Goal: Use online tool/utility: Utilize a website feature to perform a specific function

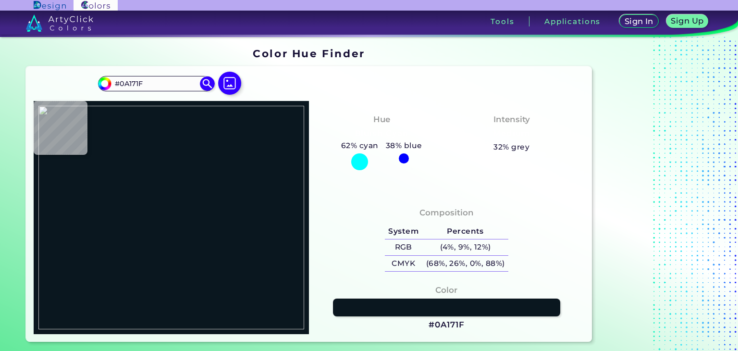
type input "#000000"
type input "#506be0"
type input "#506BE0"
type input "#5068e0"
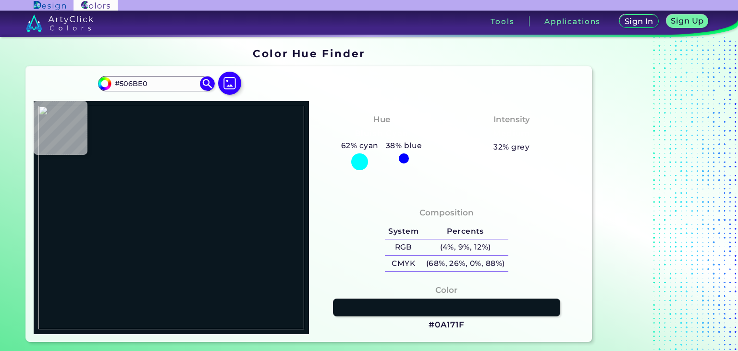
type input "#5068E0"
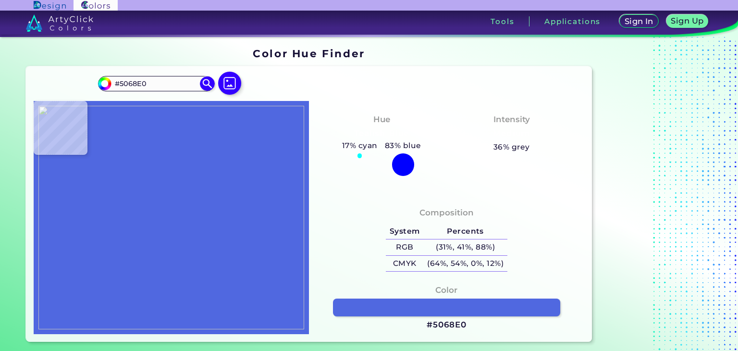
type input "#000000"
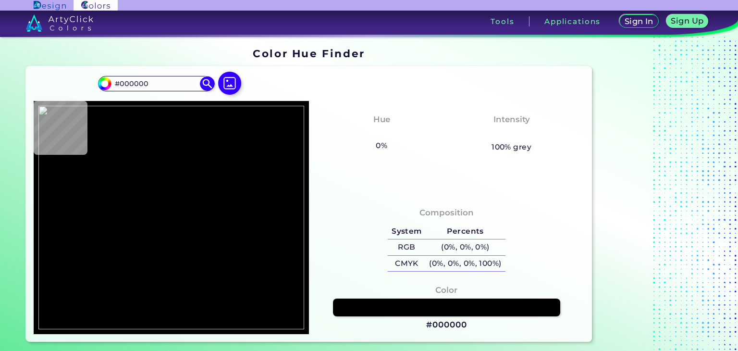
type input "#5068e0"
type input "#5068E0"
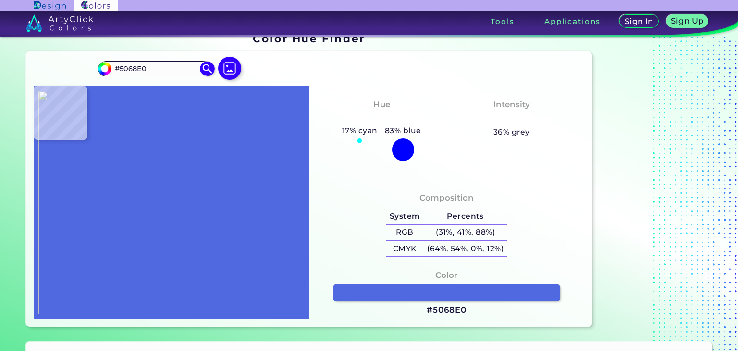
scroll to position [14, 0]
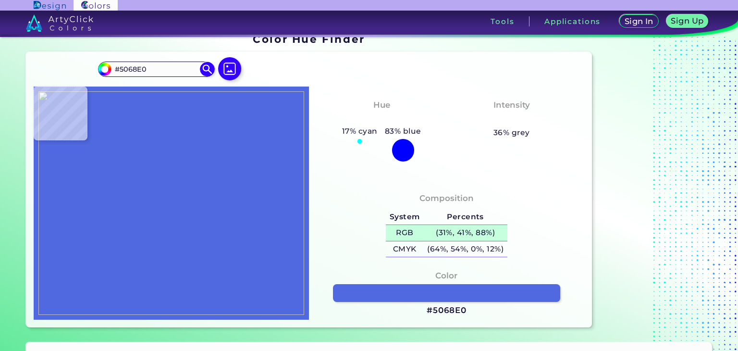
click at [440, 236] on h5 "(31%, 41%, 88%)" at bounding box center [465, 233] width 84 height 16
type input "#000000"
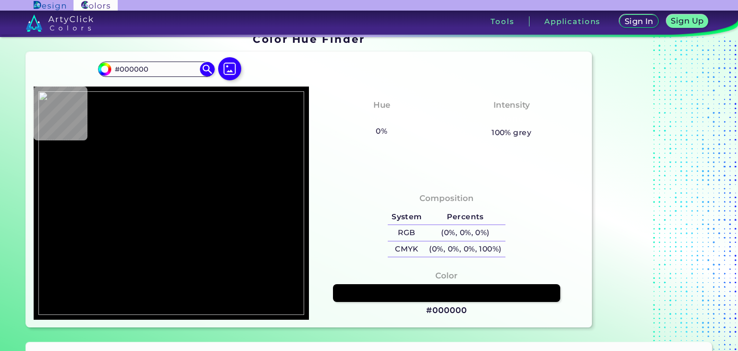
type input "#5068e0"
type input "#5068E0"
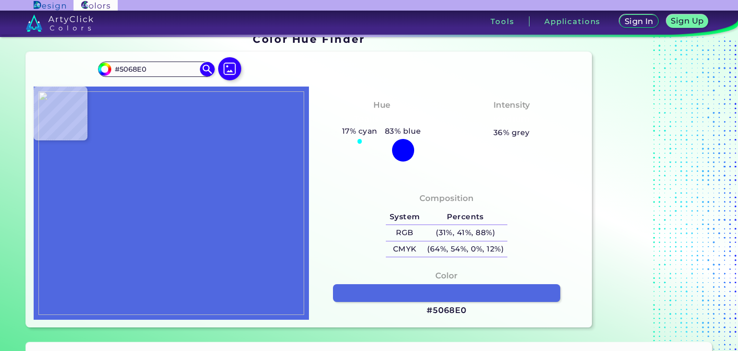
type input "#5069e0"
type input "#5069E0"
type input "#506ae0"
type input "#506AE0"
type input "#506be0"
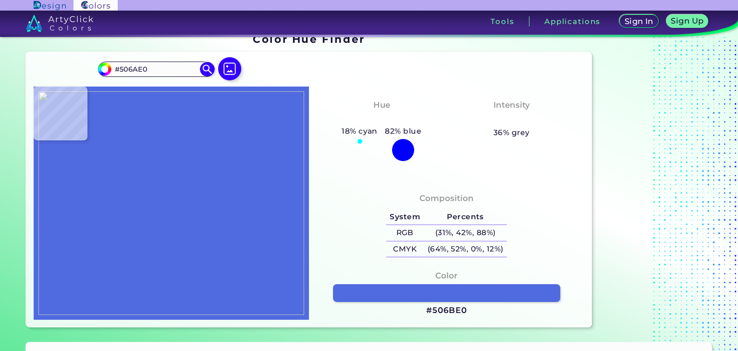
type input "#506BE0"
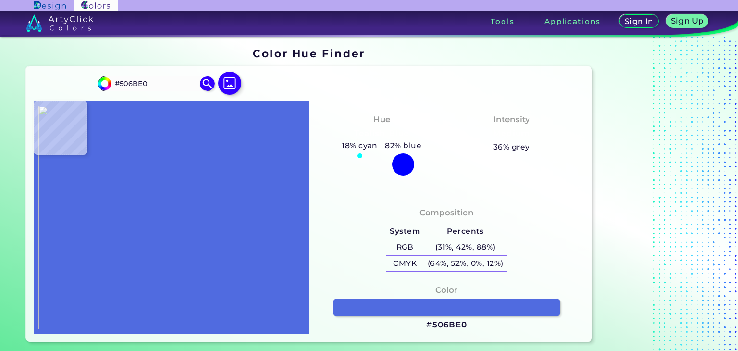
type input "#000000"
type input "#506be0"
type input "#506BE0"
type input "#506ae0"
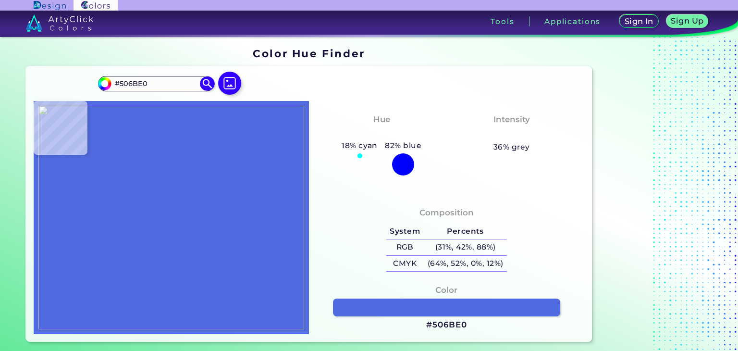
type input "#506AE0"
type input "#506be0"
type input "#506BE0"
type input "#506ce0"
type input "#506CE0"
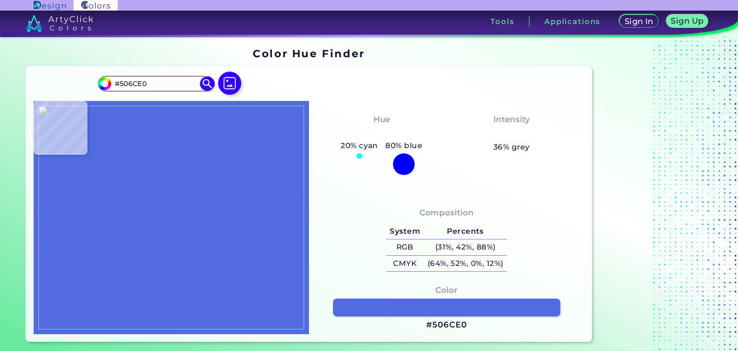
type input "#000000"
type input "#5068e0"
type input "#5068E0"
type input "#5069e0"
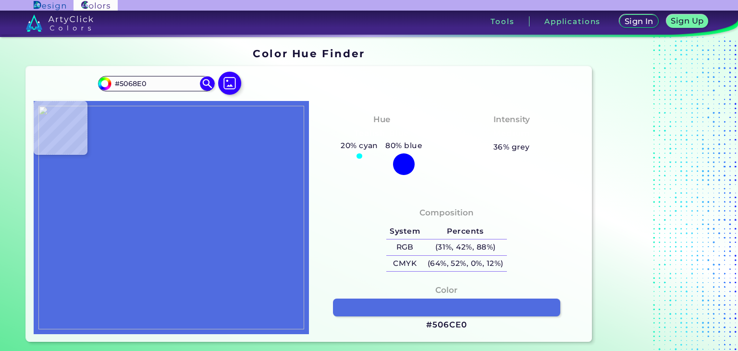
type input "#5069E0"
type input "#506ae0"
type input "#506AE0"
type input "#506be0"
type input "#506BE0"
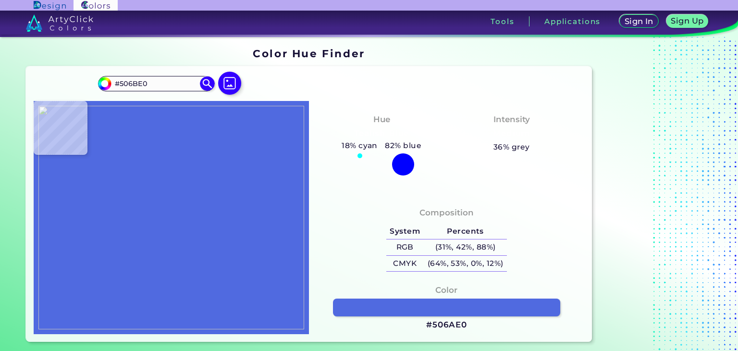
type input "#506ce0"
type input "#506CE0"
type input "#506be0"
type input "#506BE0"
type input "#506ae0"
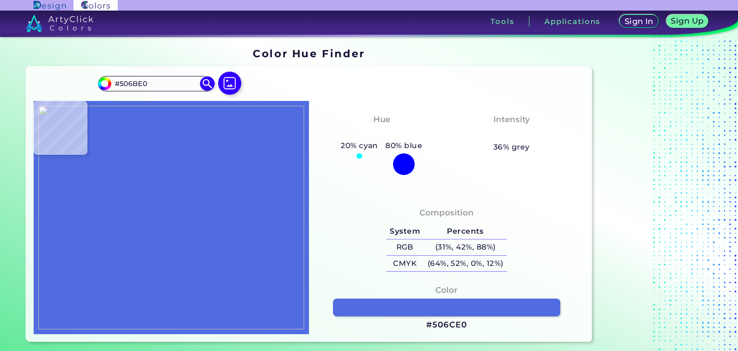
type input "#506AE0"
type input "#5069e0"
type input "#5069E0"
type input "#5068e0"
type input "#5068E0"
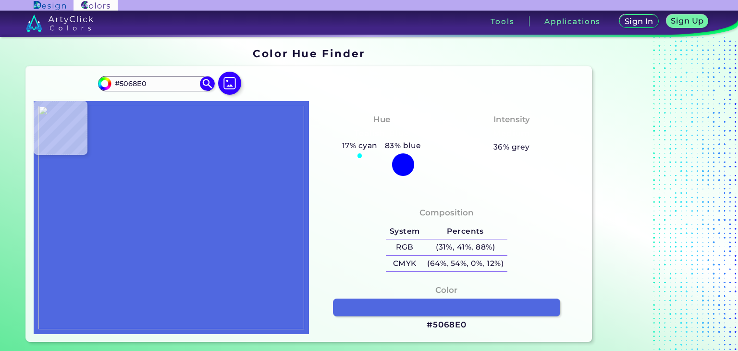
type input "#506be0"
type input "#506BE0"
type input "#000000"
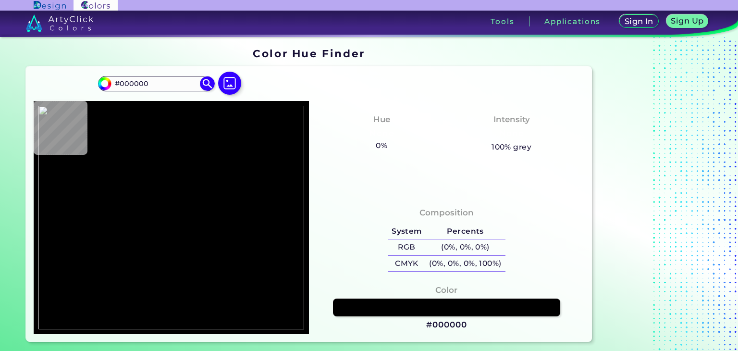
type input "#506ce0"
type input "#506CE0"
type input "#506be0"
type input "#506BE0"
type input "#5069e0"
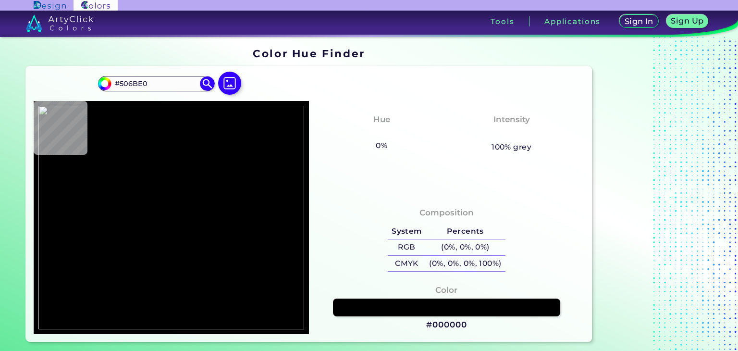
type input "#5069E0"
type input "#5068e0"
type input "#5068E0"
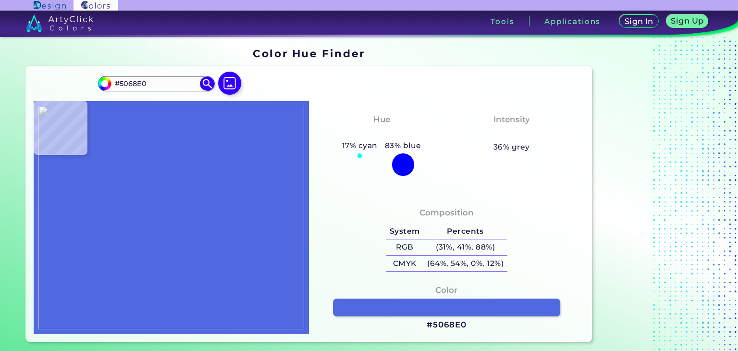
type input "#5069e0"
type input "#5069E0"
type input "#506ae0"
type input "#506AE0"
type input "#506be0"
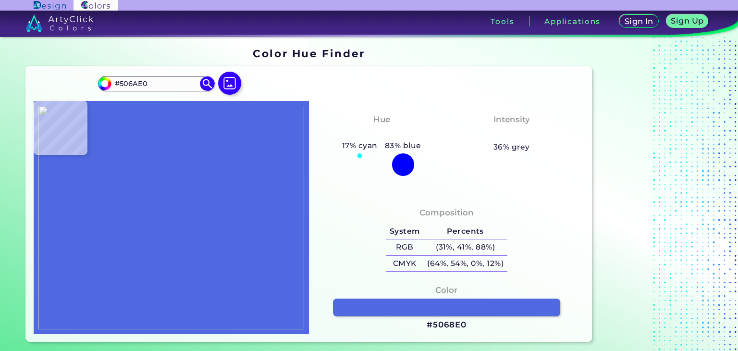
type input "#506BE0"
type input "#000000"
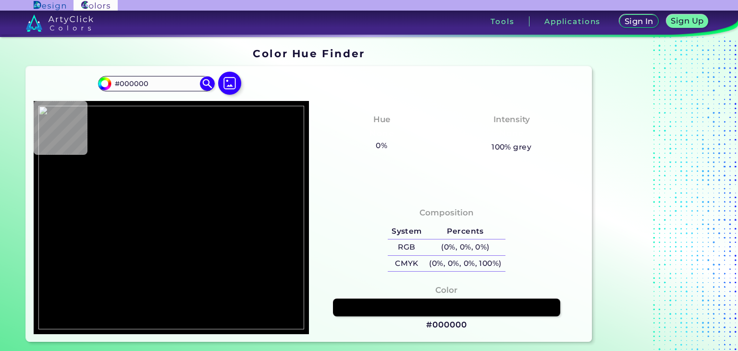
type input "#5069e0"
type input "#5069E0"
type input "#000000"
type input "#5068e0"
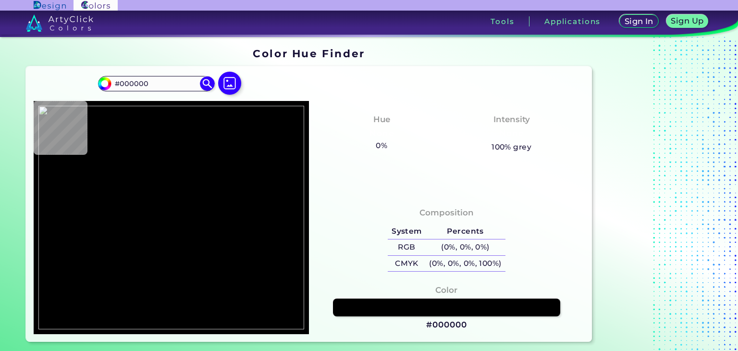
type input "#5068E0"
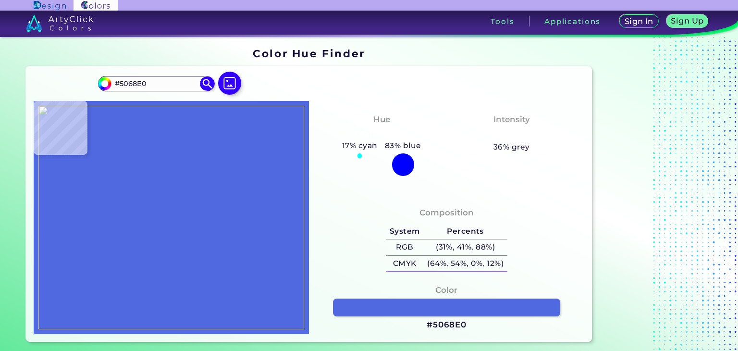
type input "#000000"
type input "#5068e0"
type input "#5068E0"
type input "#000000"
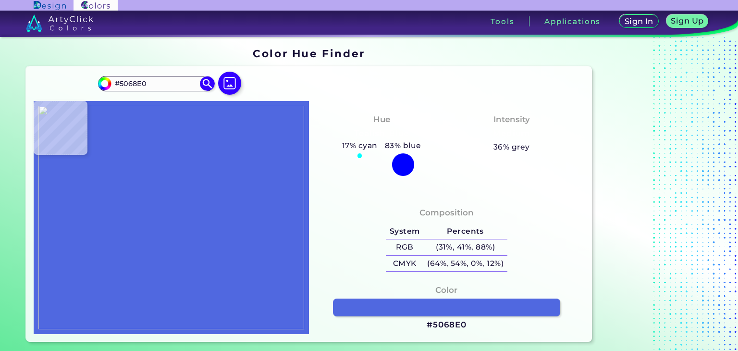
type input "#000000"
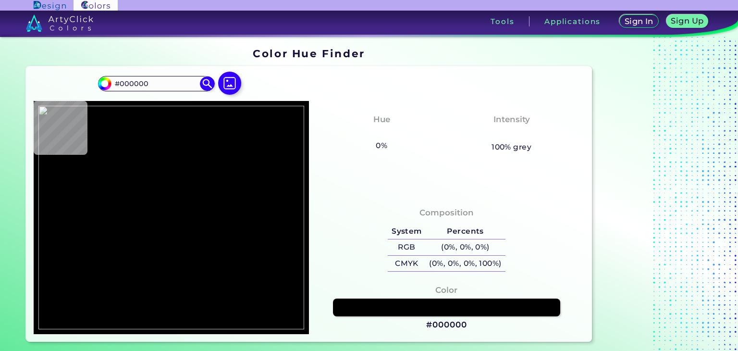
type input "#5068e0"
type input "#5068E0"
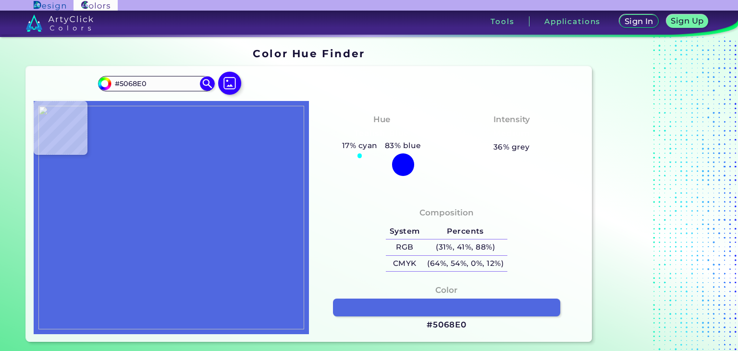
type input "#5069e0"
type input "#5069E0"
type input "#506ae0"
type input "#506AE0"
type input "#506be0"
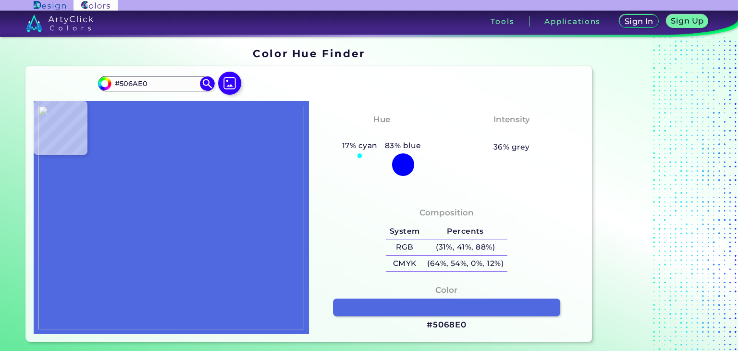
type input "#506BE0"
type input "#506ce0"
type input "#506CE0"
type input "#506be0"
type input "#506BE0"
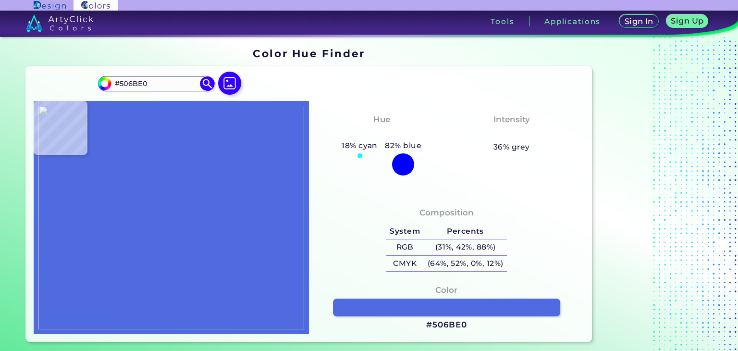
type input "#506ae0"
type input "#506AE0"
type input "#5069e0"
type input "#5069E0"
type input "#5068e0"
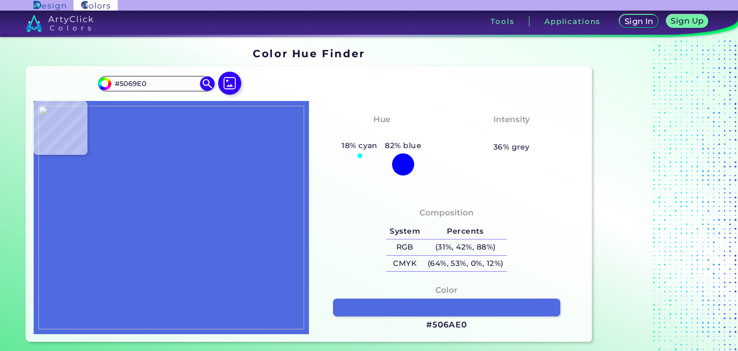
type input "#5068E0"
click at [449, 325] on h3 "#5068E0" at bounding box center [447, 325] width 40 height 12
click at [229, 80] on img at bounding box center [229, 83] width 23 height 23
click at [0, 0] on input "file" at bounding box center [0, 0] width 0 height 0
type input "#000000"
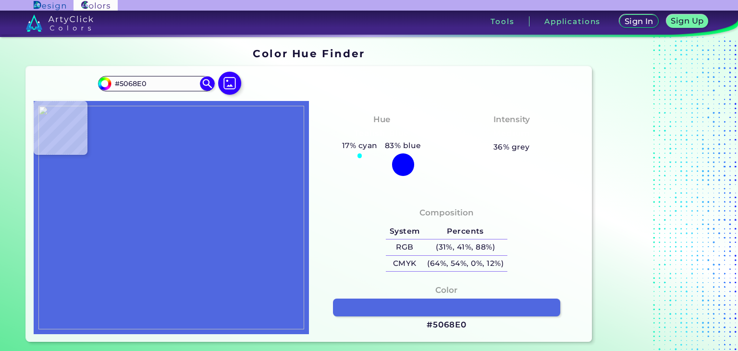
type input "#000000"
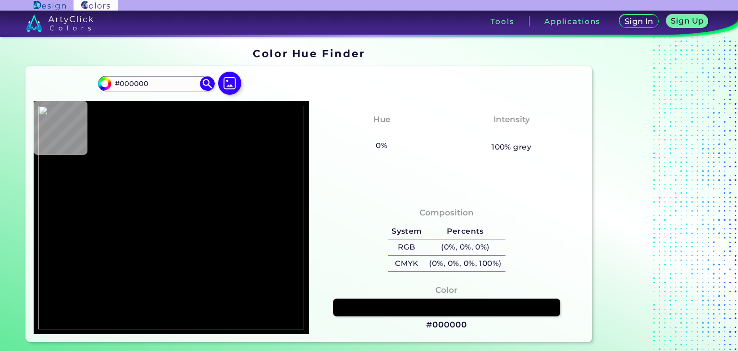
type input "#9050e8"
type input "#9050E8"
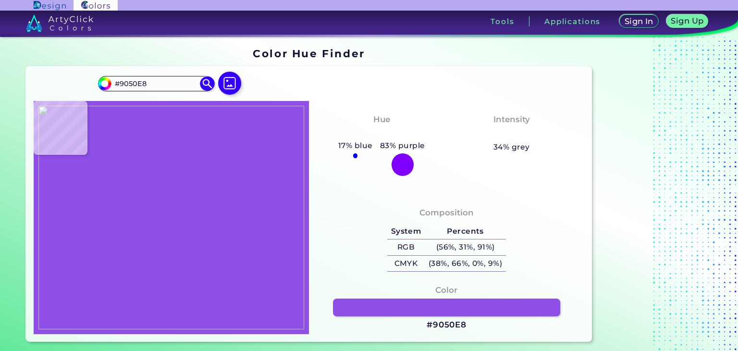
click at [444, 327] on h3 "#9050E8" at bounding box center [447, 325] width 40 height 12
click at [222, 86] on img at bounding box center [229, 83] width 23 height 23
click at [0, 0] on input "file" at bounding box center [0, 0] width 0 height 0
type input "#000000"
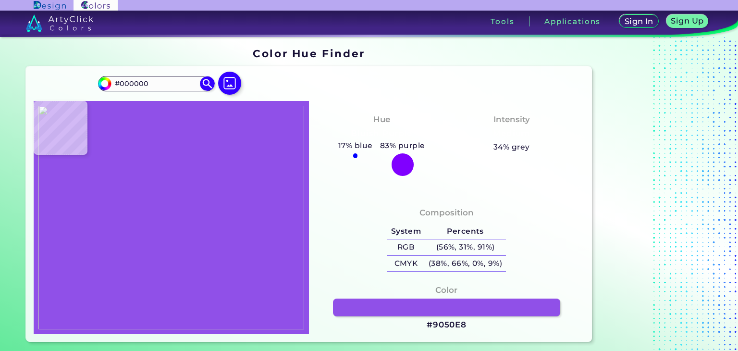
type input "#d028e0"
type input "#D028E0"
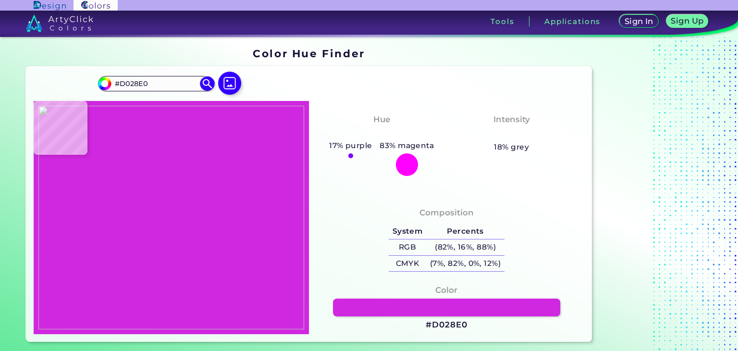
click at [436, 331] on div "Color #D028E0" at bounding box center [447, 307] width 260 height 57
click at [432, 326] on h3 "#D028E0" at bounding box center [446, 325] width 41 height 12
click at [227, 86] on img at bounding box center [229, 83] width 23 height 23
click at [0, 0] on input "file" at bounding box center [0, 0] width 0 height 0
type input "#20a078"
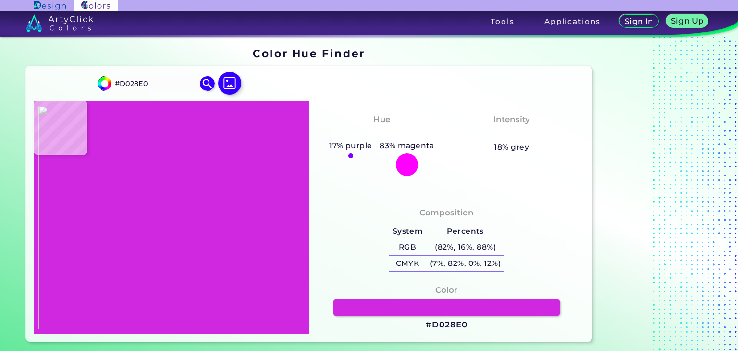
type input "#20A078"
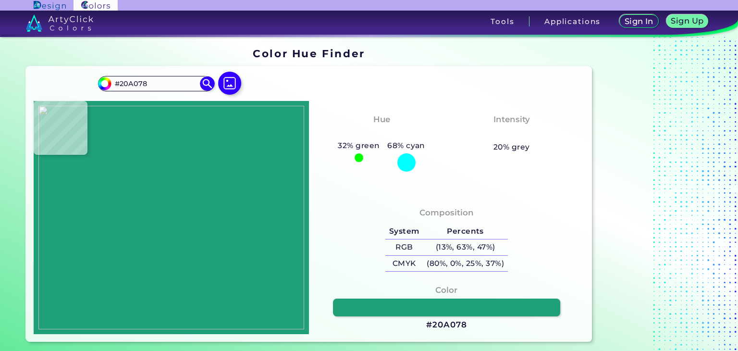
click at [455, 324] on h3 "#20A078" at bounding box center [446, 325] width 40 height 12
click at [224, 92] on img at bounding box center [229, 83] width 23 height 23
click at [0, 0] on input "file" at bounding box center [0, 0] width 0 height 0
type input "#000000"
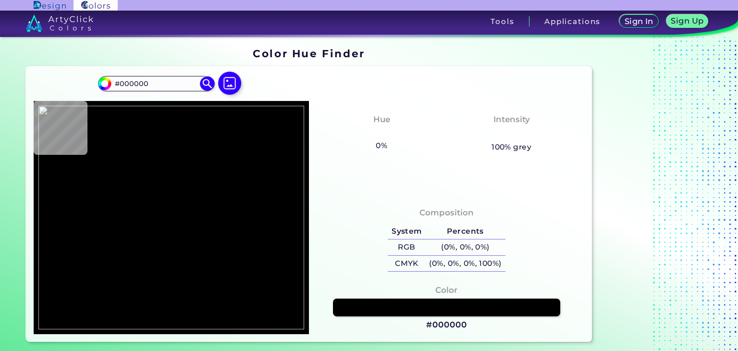
type input "#7f699d"
type input "#7F699D"
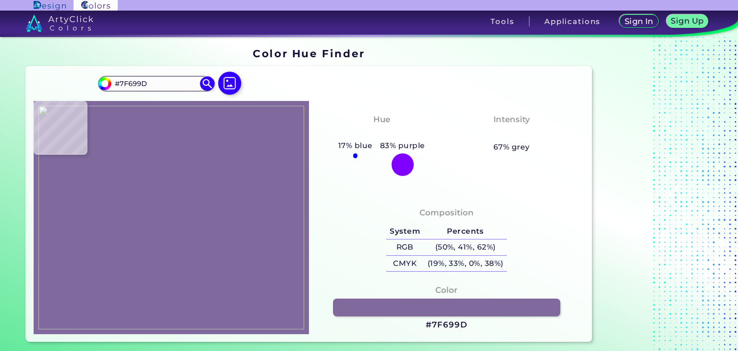
click at [446, 323] on h3 "#7F699D" at bounding box center [446, 325] width 41 height 12
click at [227, 88] on img at bounding box center [229, 83] width 23 height 23
click at [0, 0] on input "file" at bounding box center [0, 0] width 0 height 0
type input "#20a078"
type input "#20A078"
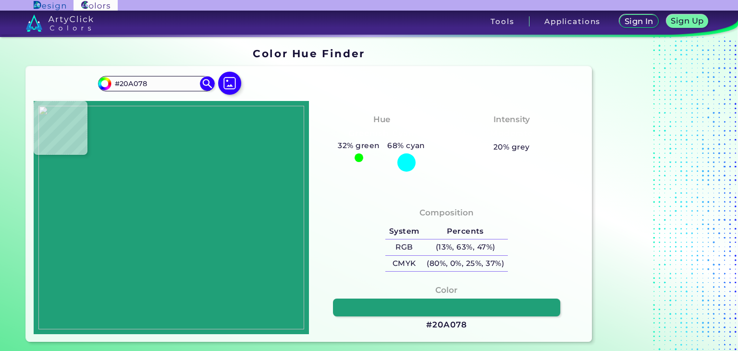
click at [449, 325] on h3 "#20A078" at bounding box center [446, 325] width 40 height 12
click at [236, 79] on img at bounding box center [230, 83] width 28 height 28
click at [0, 0] on input "file" at bounding box center [0, 0] width 0 height 0
type input "#e8a830"
type input "#E8A830"
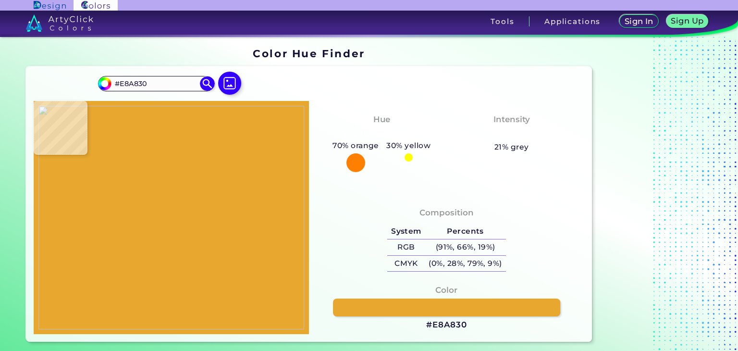
click at [436, 323] on h3 "#E8A830" at bounding box center [446, 325] width 41 height 12
click at [232, 94] on img at bounding box center [230, 83] width 28 height 28
click at [0, 0] on input "file" at bounding box center [0, 0] width 0 height 0
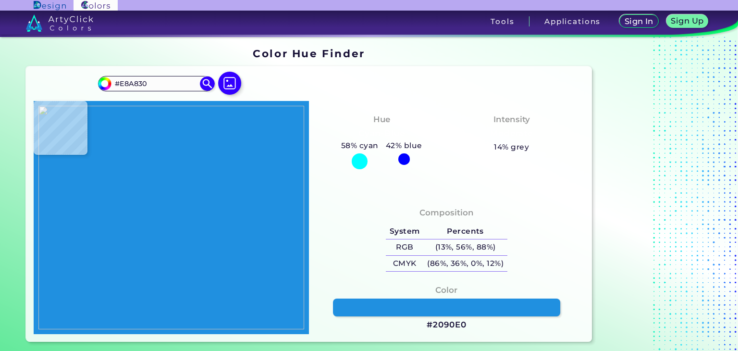
type input "#2090e0"
type input "#2090E0"
click at [457, 325] on h3 "#2090E0" at bounding box center [447, 325] width 40 height 12
click at [227, 81] on img at bounding box center [229, 83] width 23 height 23
click at [0, 0] on input "file" at bounding box center [0, 0] width 0 height 0
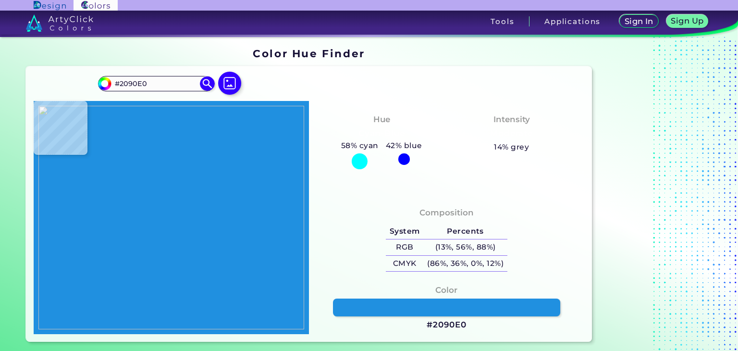
type input "#000000"
type input "#3363a6"
type input "#3363A6"
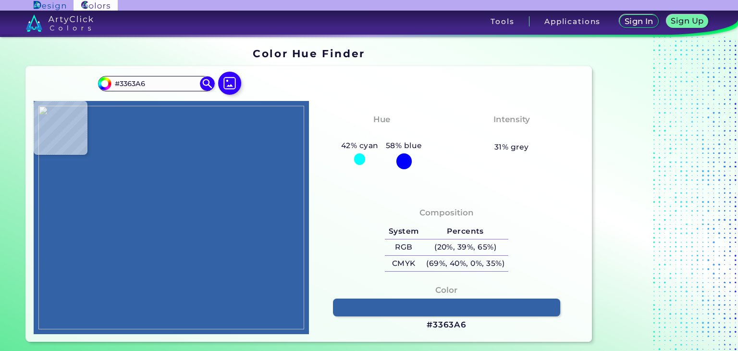
click at [431, 323] on h3 "#3363A6" at bounding box center [447, 325] width 40 height 12
click at [219, 83] on img at bounding box center [229, 83] width 23 height 23
click at [0, 0] on input "file" at bounding box center [0, 0] width 0 height 0
type input "#000000"
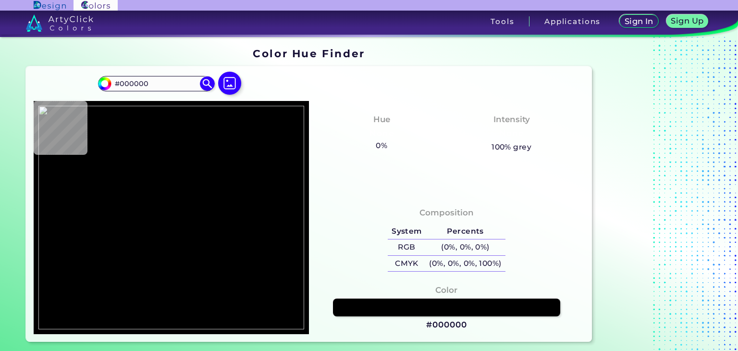
type input "#ed43b4"
type input "#ED43B4"
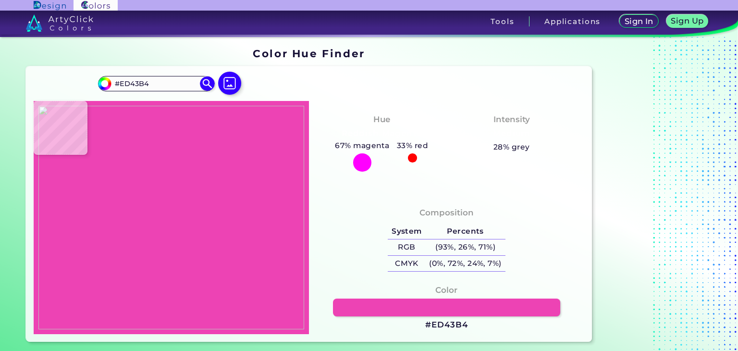
click at [450, 328] on h3 "#ED43B4" at bounding box center [446, 325] width 42 height 12
type input "#000000"
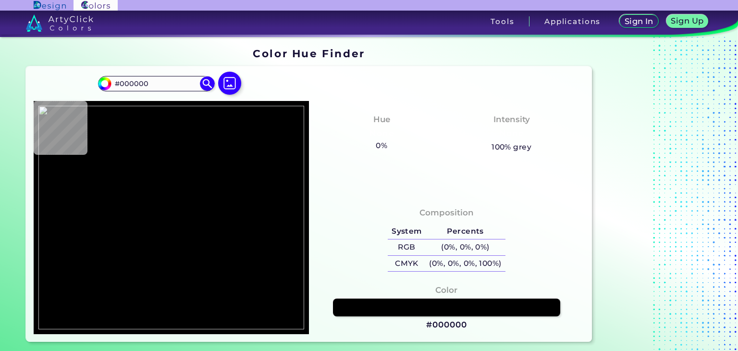
click at [231, 86] on img at bounding box center [229, 83] width 23 height 23
click at [0, 0] on input "file" at bounding box center [0, 0] width 0 height 0
type input "#af6994"
type input "#AF6994"
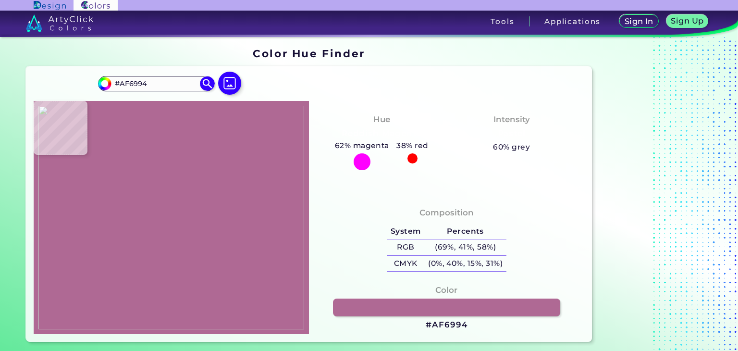
click at [442, 323] on h3 "#AF6994" at bounding box center [446, 325] width 41 height 12
click at [233, 87] on img at bounding box center [229, 83] width 23 height 23
click at [0, 0] on input "file" at bounding box center [0, 0] width 0 height 0
type input "#60c028"
type input "#60C028"
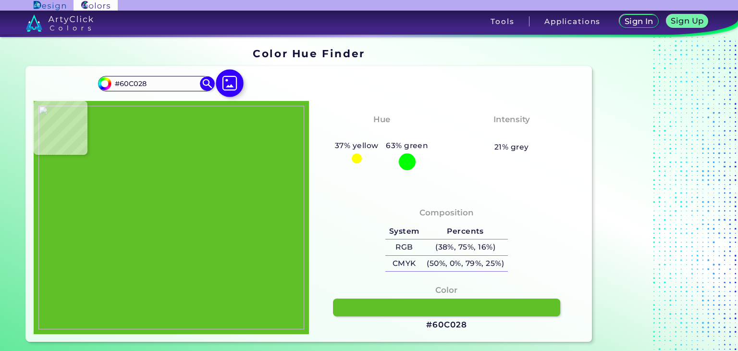
click at [333, 170] on div "37% yellow 63% green" at bounding box center [381, 154] width 101 height 31
type input "#000000"
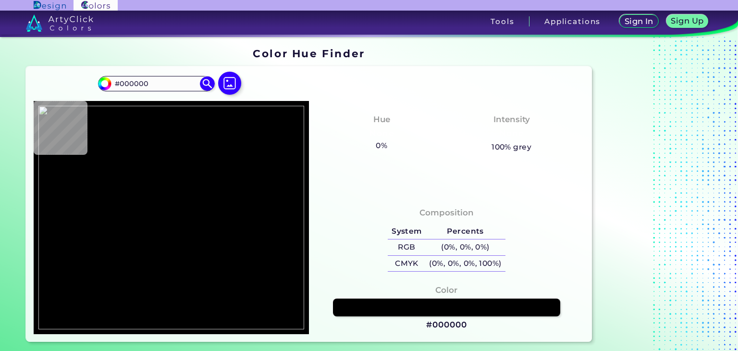
type input "#60c028"
type input "#60C028"
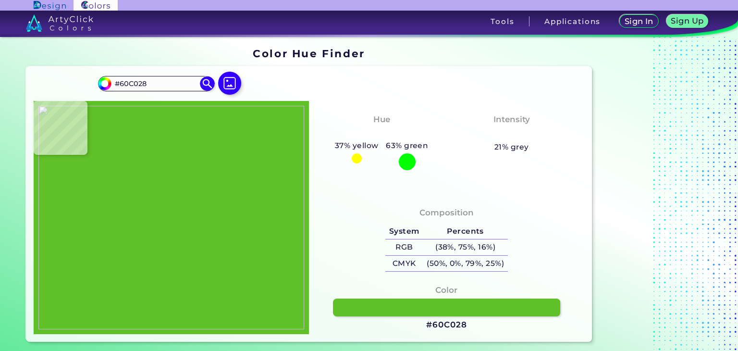
click at [444, 324] on h3 "#60C028" at bounding box center [446, 325] width 40 height 12
click at [228, 77] on img at bounding box center [229, 83] width 23 height 23
click at [0, 0] on input "file" at bounding box center [0, 0] width 0 height 0
type input "#000000"
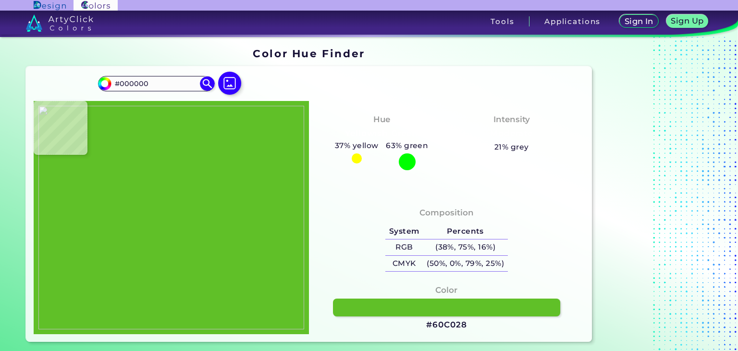
type input "#e06820"
type input "#E06820"
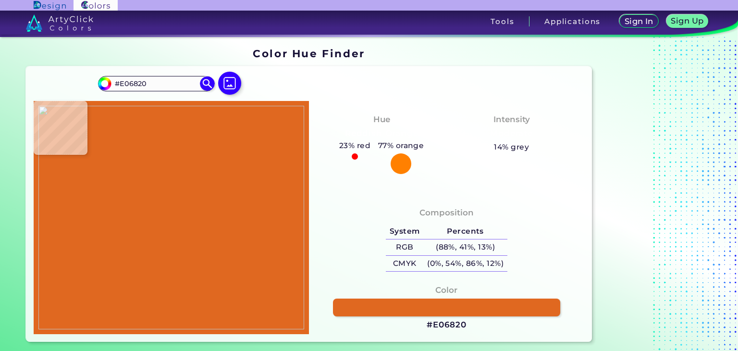
click at [457, 324] on h3 "#E06820" at bounding box center [447, 325] width 40 height 12
